Goal: Find specific page/section: Find specific page/section

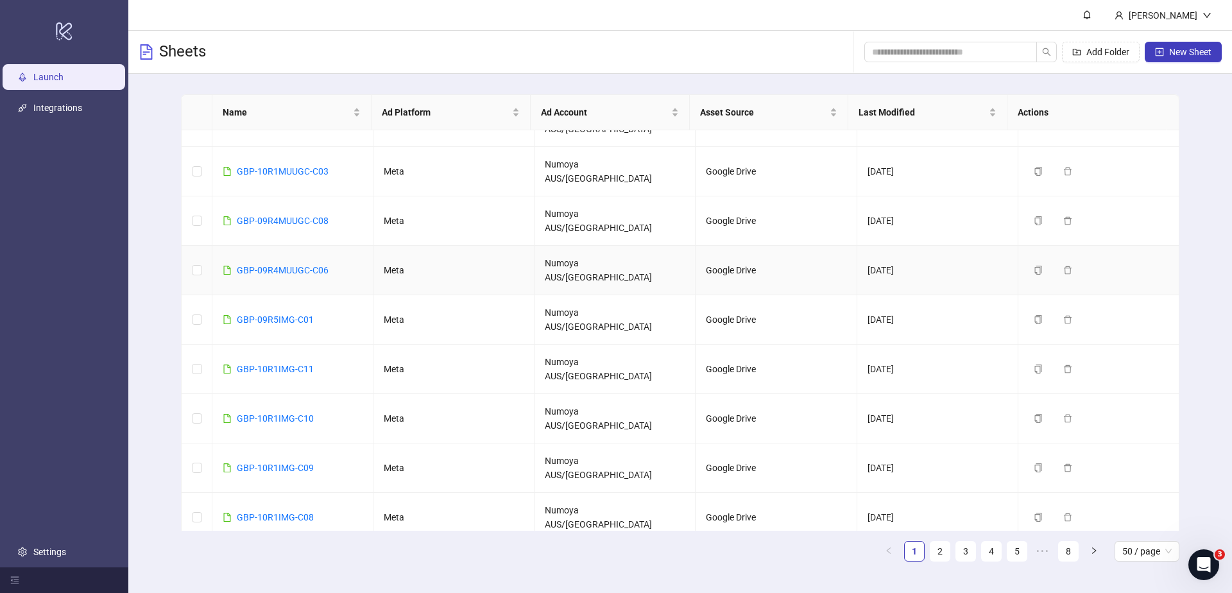
scroll to position [148, 0]
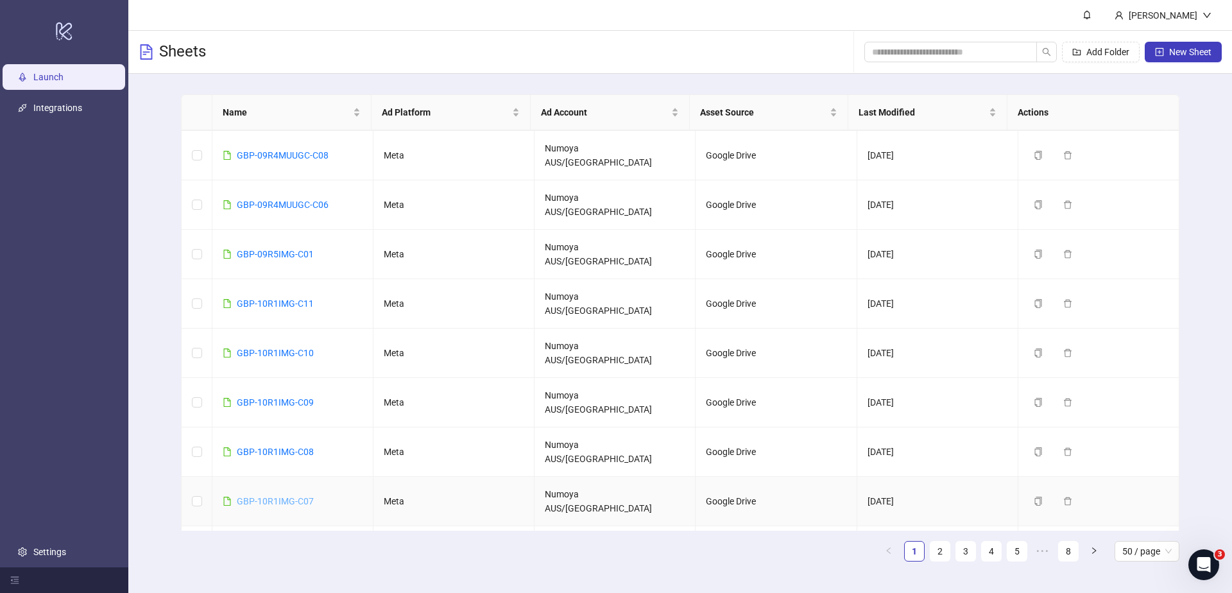
click at [299, 496] on link "GBP-10R1IMG-C07" at bounding box center [275, 501] width 77 height 10
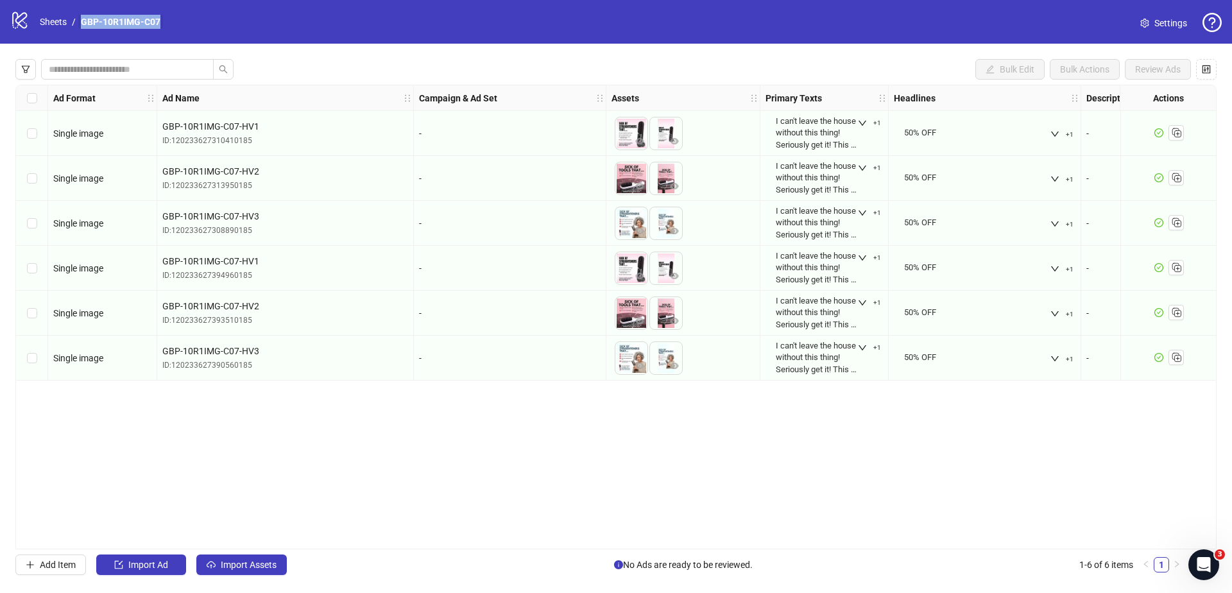
drag, startPoint x: 110, startPoint y: 17, endPoint x: 81, endPoint y: 17, distance: 28.9
click at [81, 17] on div "logo/logo-mobile Sheets / GBP-10R1IMG-C07 Settings" at bounding box center [616, 21] width 1212 height 23
copy link "GBP-10R1IMG-C07"
click at [592, 499] on div "Ad Format Ad Name Campaign & Ad Set Assets Primary Texts Headlines Descriptions…" at bounding box center [615, 317] width 1201 height 465
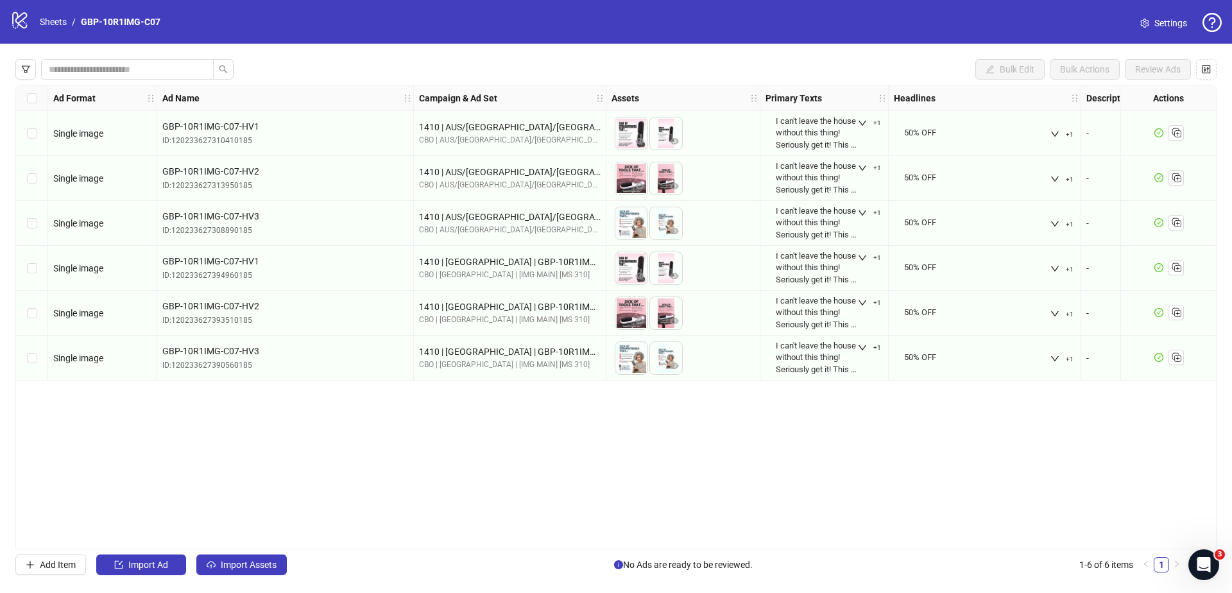
click at [66, 10] on div "logo/logo-mobile Sheets / GBP-10R1IMG-C07" at bounding box center [87, 21] width 155 height 23
click at [59, 18] on link "Sheets" at bounding box center [53, 22] width 32 height 14
